Goal: Task Accomplishment & Management: Manage account settings

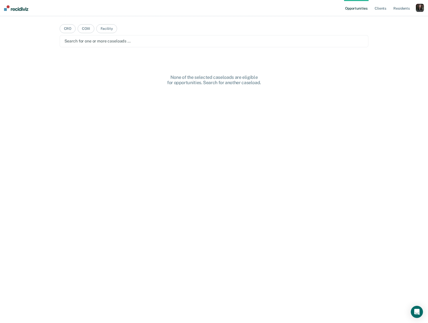
click at [418, 11] on div "button" at bounding box center [420, 8] width 8 height 8
click at [385, 20] on link "Profile" at bounding box center [399, 20] width 41 height 4
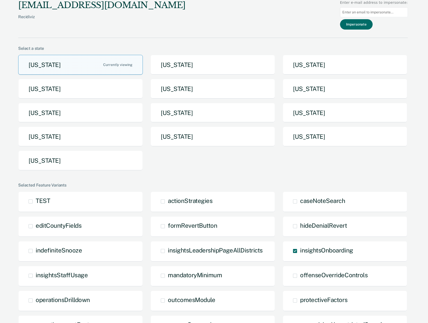
click at [380, 12] on input at bounding box center [374, 12] width 68 height 10
type input "[PERSON_NAME][EMAIL_ADDRESS][PERSON_NAME][DOMAIN_NAME][US_STATE]"
click at [371, 26] on button "Impersonate" at bounding box center [356, 24] width 33 height 10
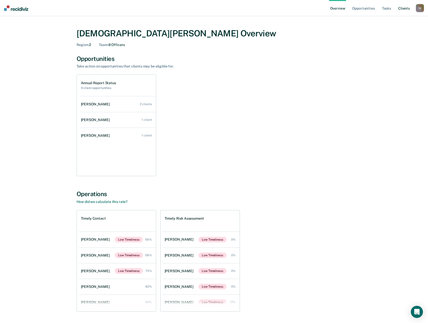
click at [405, 9] on link "Client s" at bounding box center [404, 8] width 14 height 16
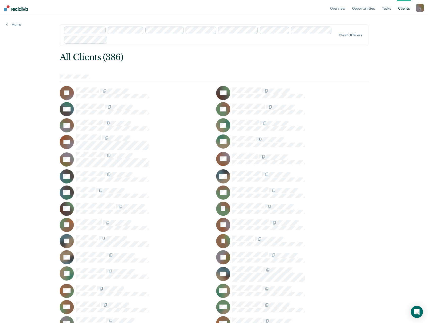
click at [154, 93] on div at bounding box center [144, 92] width 136 height 11
